Goal: Task Accomplishment & Management: Manage account settings

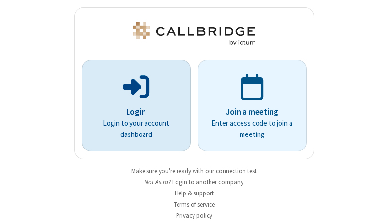
click at [132, 112] on p "Login" at bounding box center [135, 112] width 81 height 13
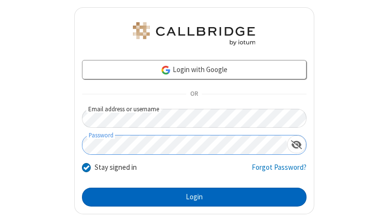
click at [190, 197] on button "Login" at bounding box center [194, 197] width 224 height 19
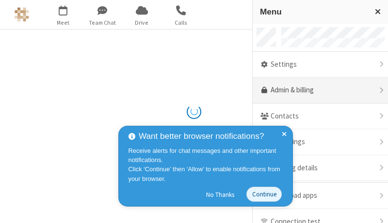
click at [316, 91] on link "Admin & billing" at bounding box center [319, 91] width 135 height 26
